Goal: Information Seeking & Learning: Check status

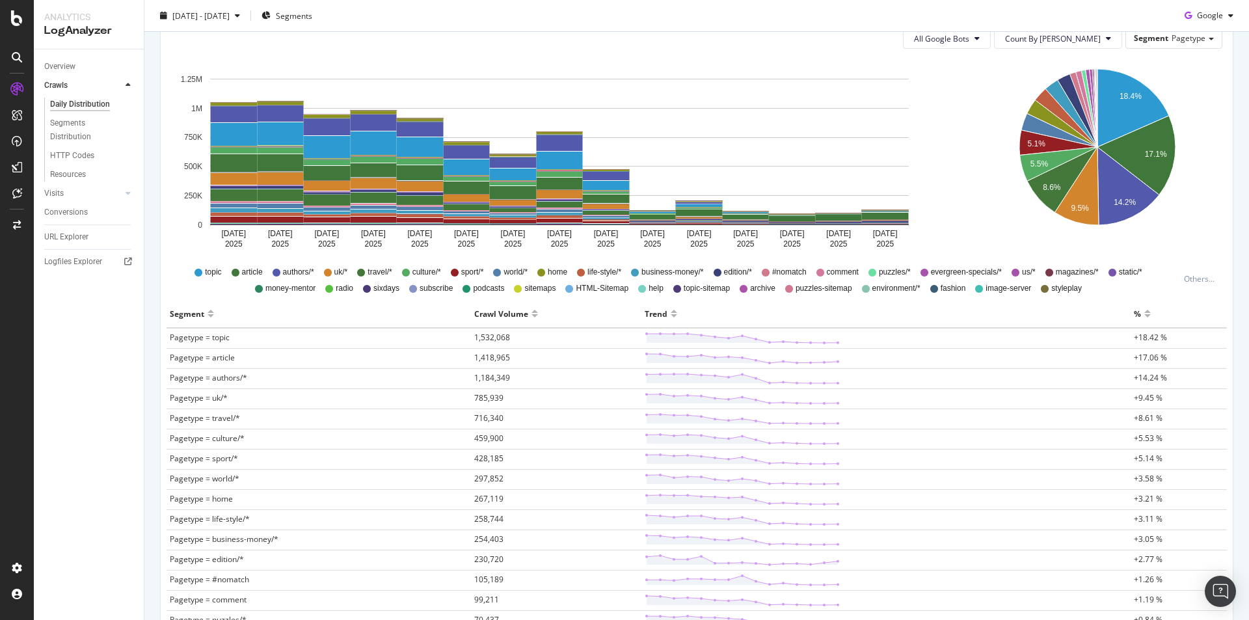
scroll to position [65, 0]
